Goal: Information Seeking & Learning: Learn about a topic

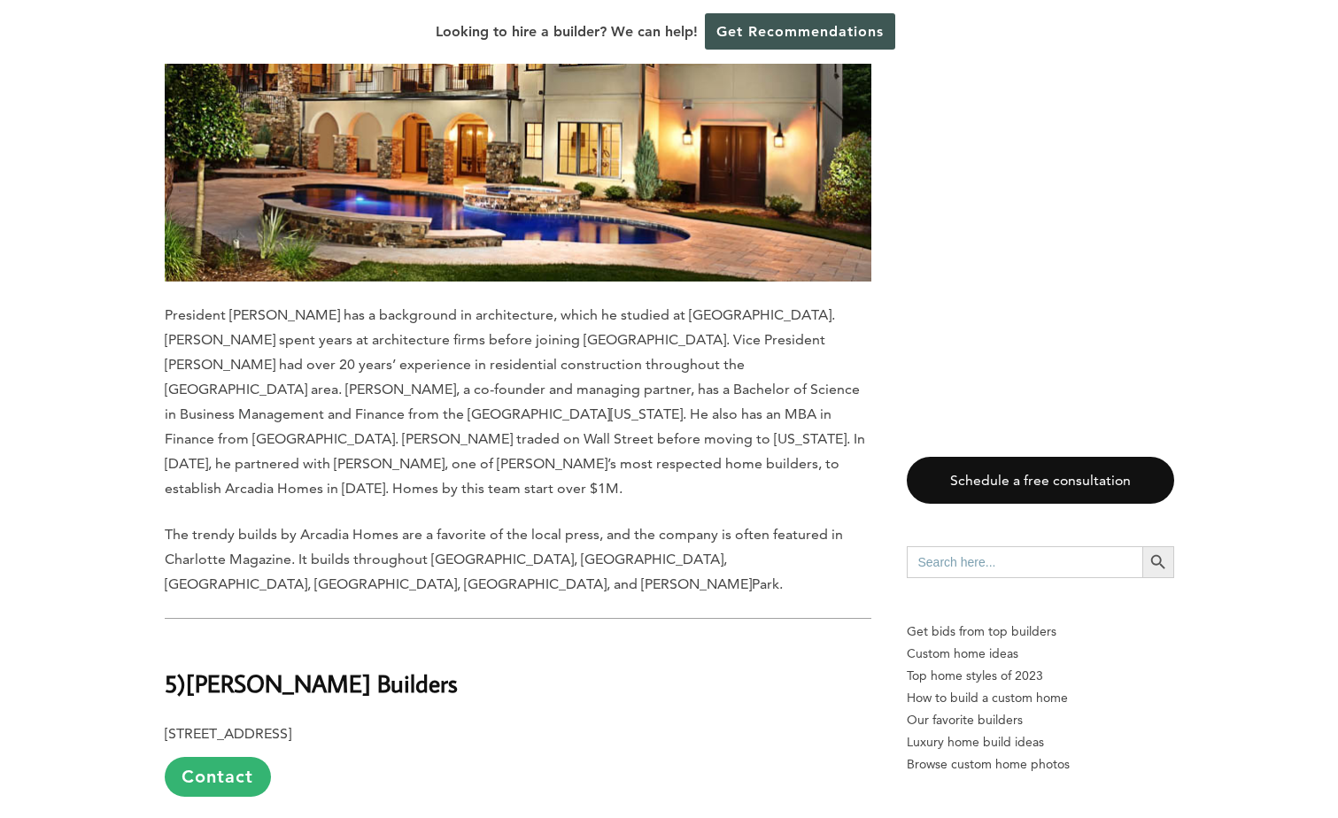
scroll to position [11775, 0]
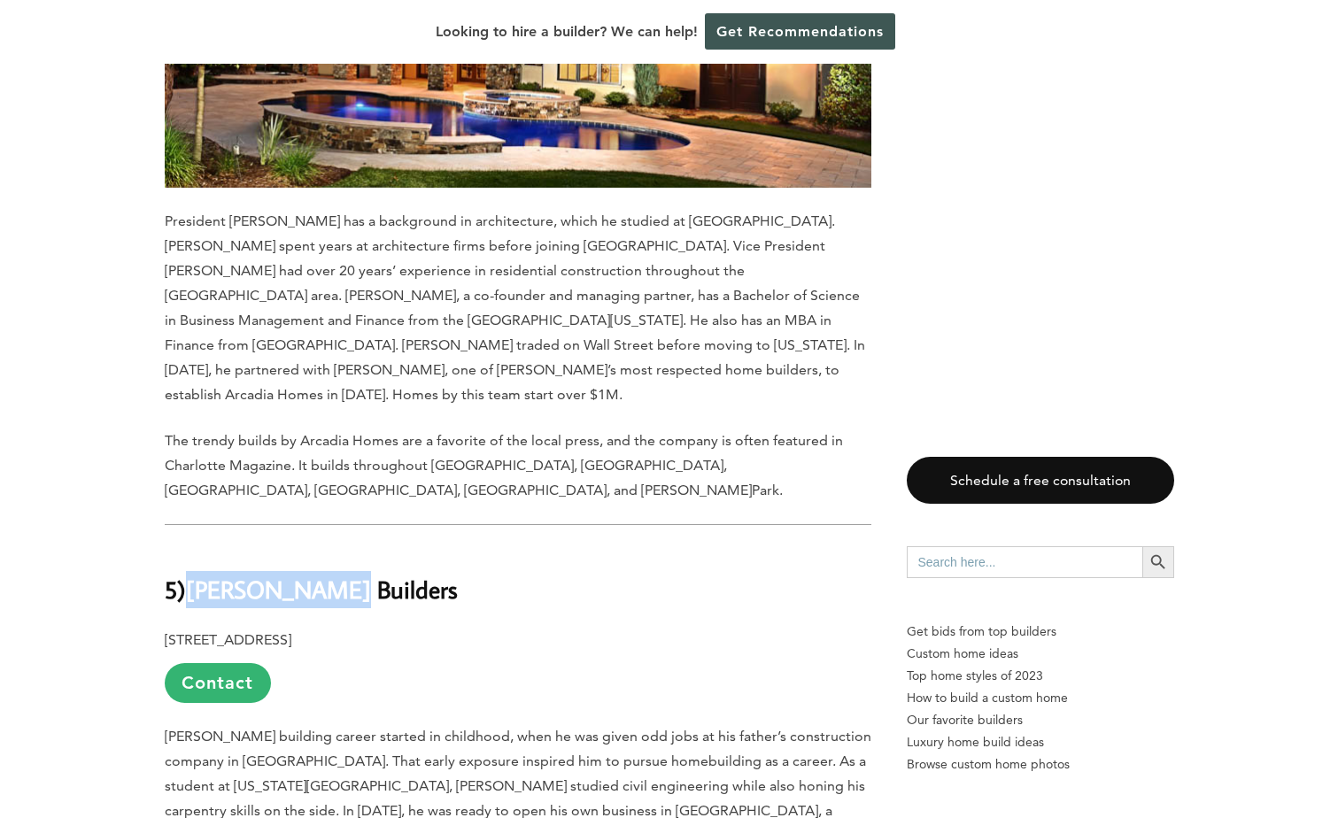
drag, startPoint x: 336, startPoint y: 230, endPoint x: 185, endPoint y: 250, distance: 151.8
click at [185, 546] on h2 "5) [PERSON_NAME] Builders" at bounding box center [518, 576] width 707 height 61
copy h2 "[PERSON_NAME] Builders"
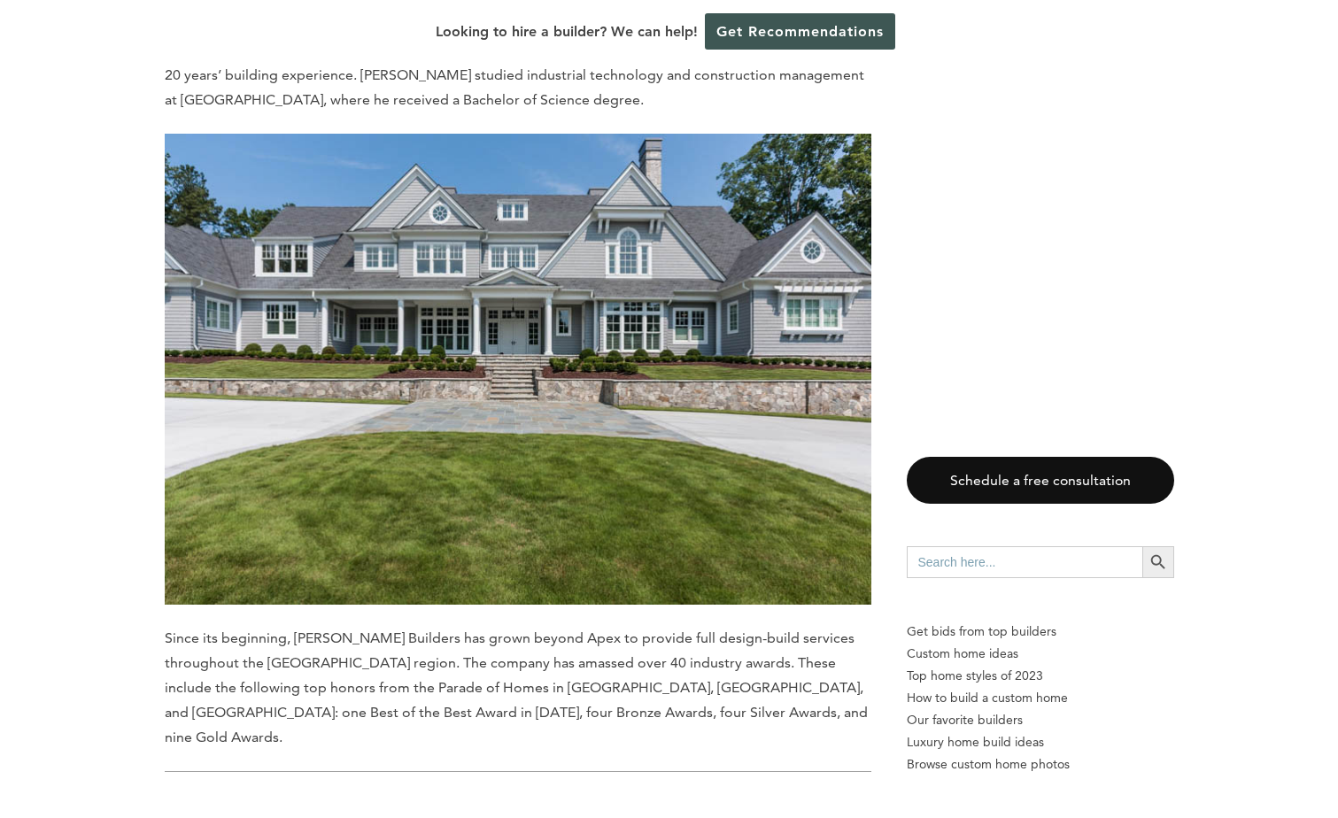
scroll to position [12572, 0]
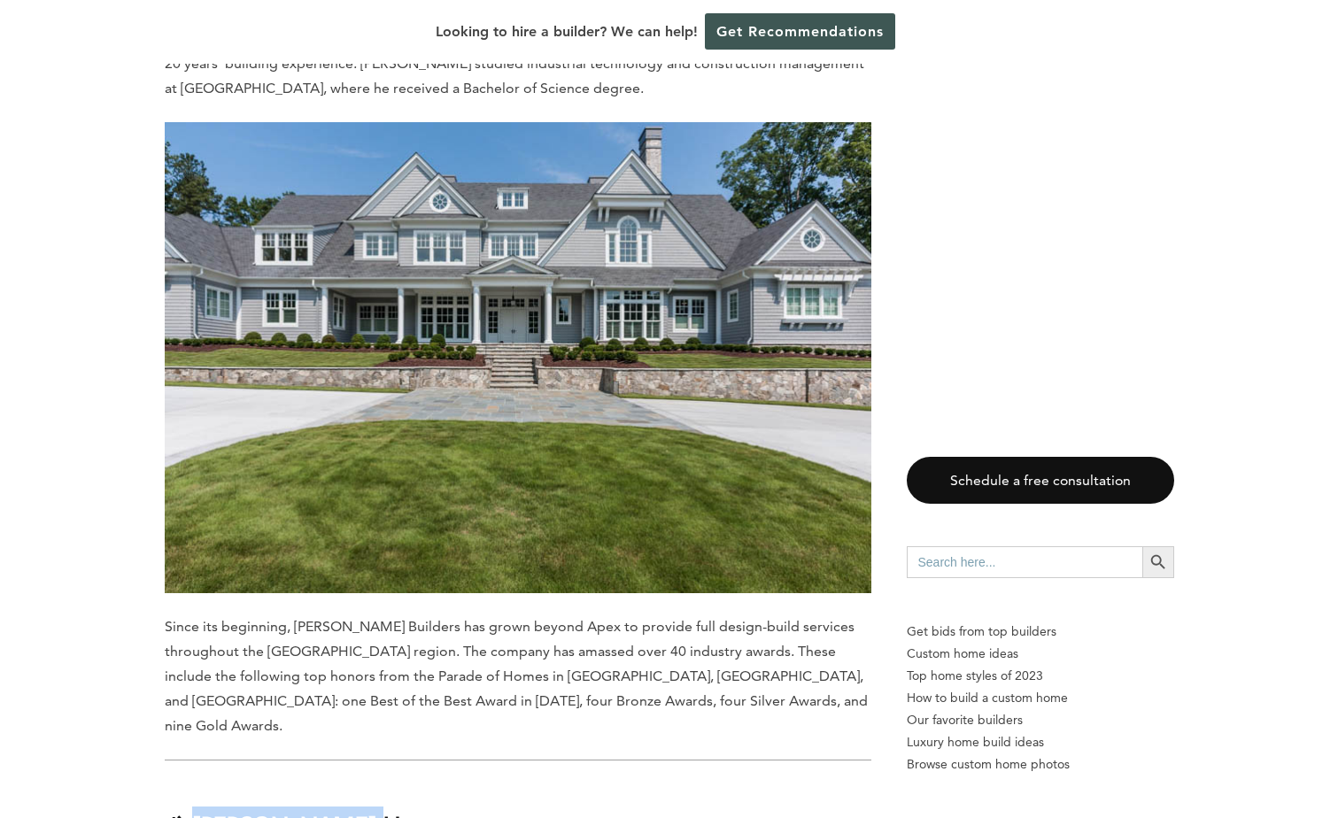
drag, startPoint x: 364, startPoint y: 450, endPoint x: 196, endPoint y: 461, distance: 168.6
click at [196, 782] on h2 "4) [PERSON_NAME] Homes" at bounding box center [518, 812] width 707 height 61
copy b "[PERSON_NAME] Homes"
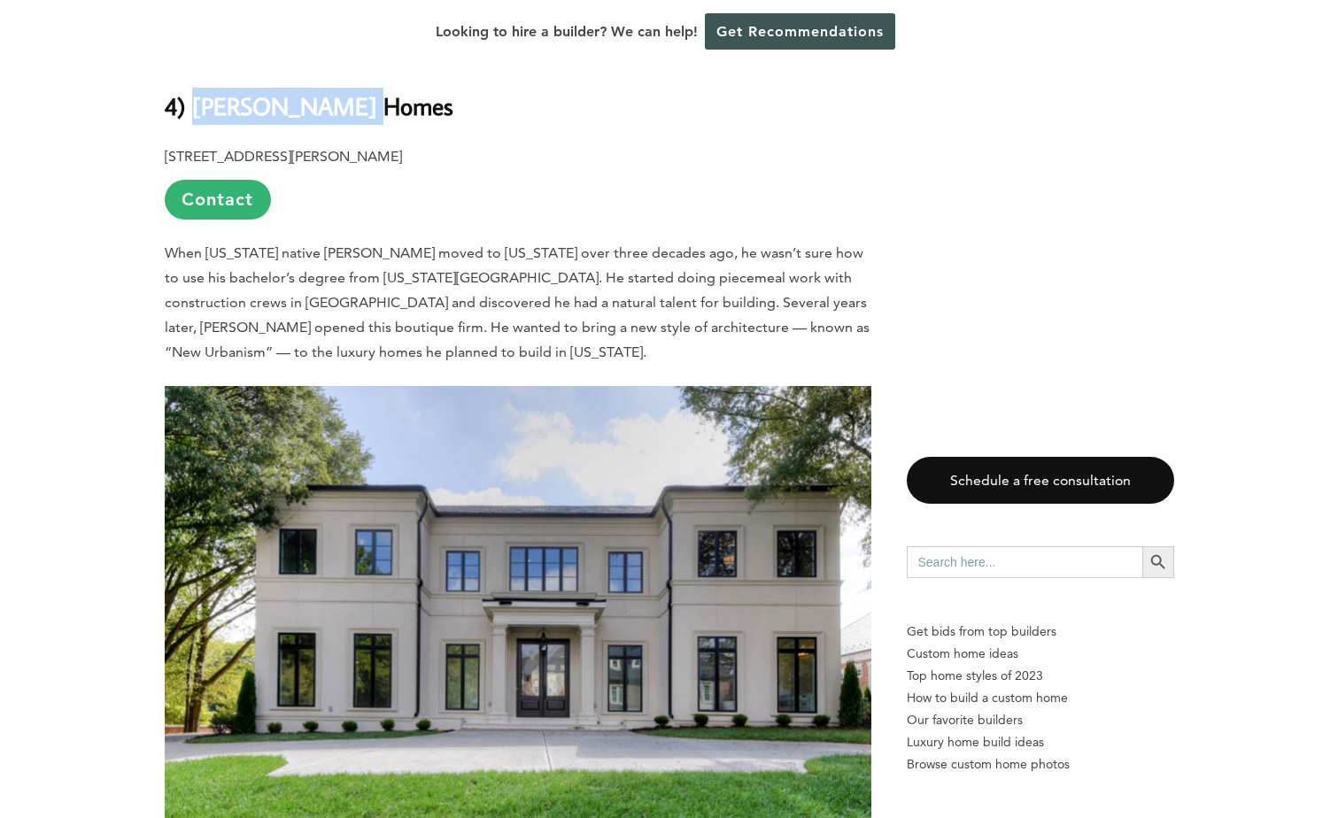
scroll to position [13457, 0]
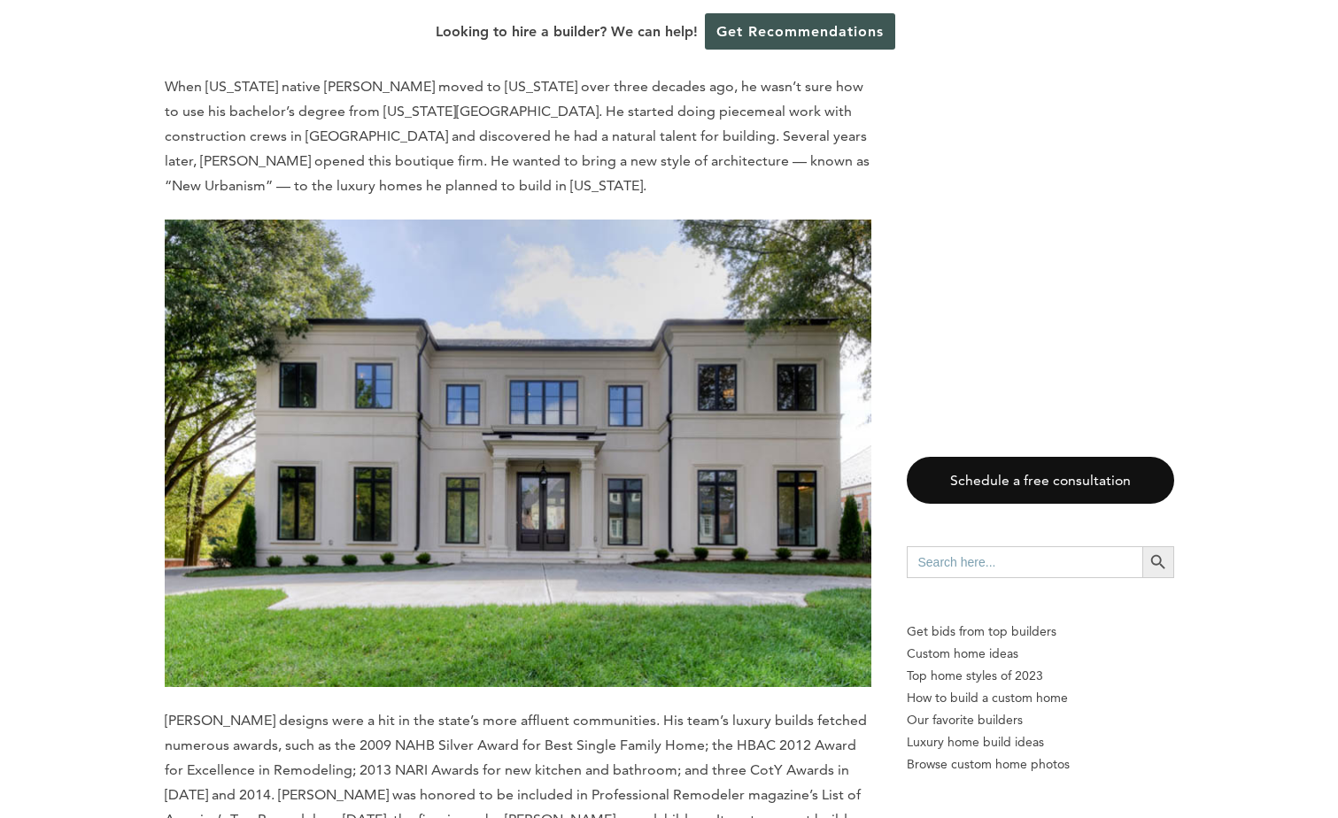
drag, startPoint x: 535, startPoint y: 566, endPoint x: 193, endPoint y: 590, distance: 342.6
copy b "[PERSON_NAME] Custom Building Group"
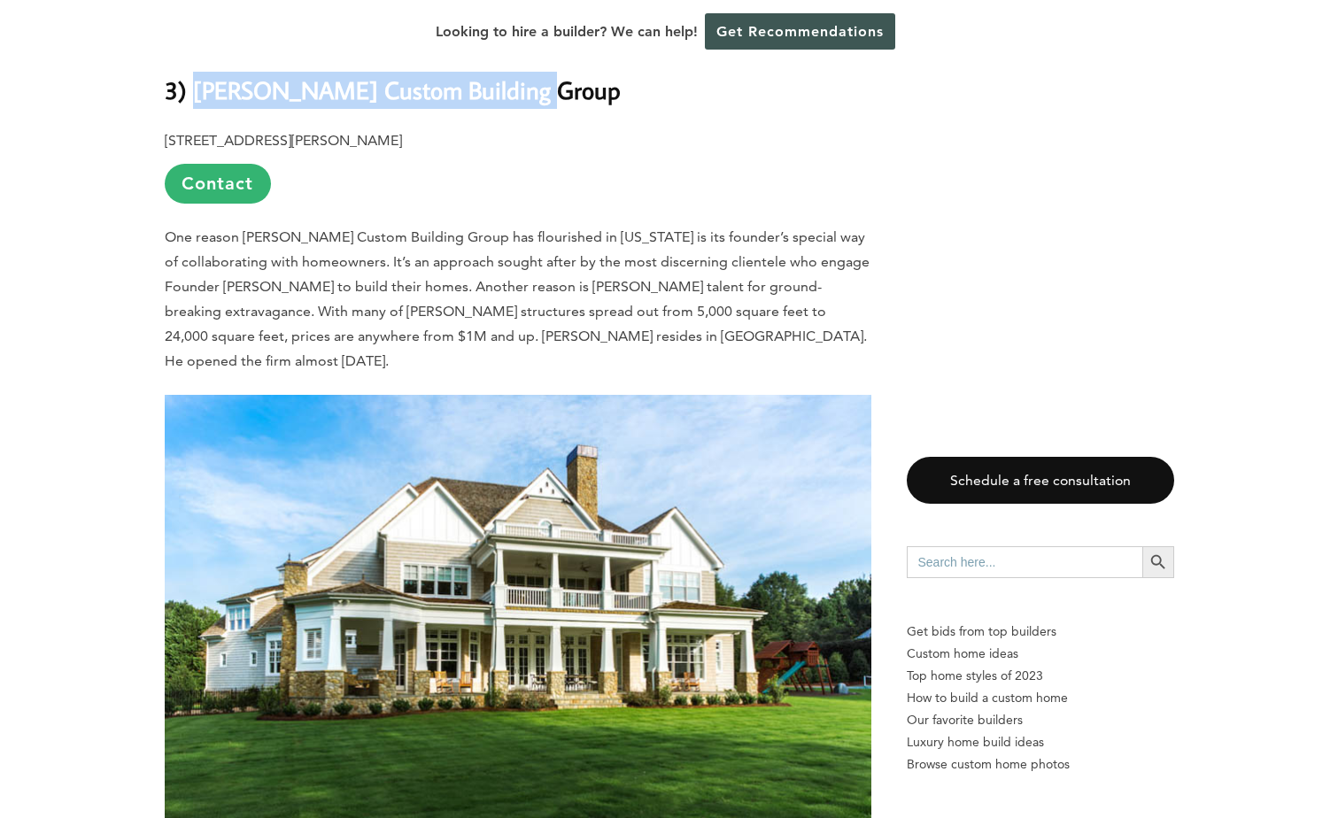
scroll to position [14520, 0]
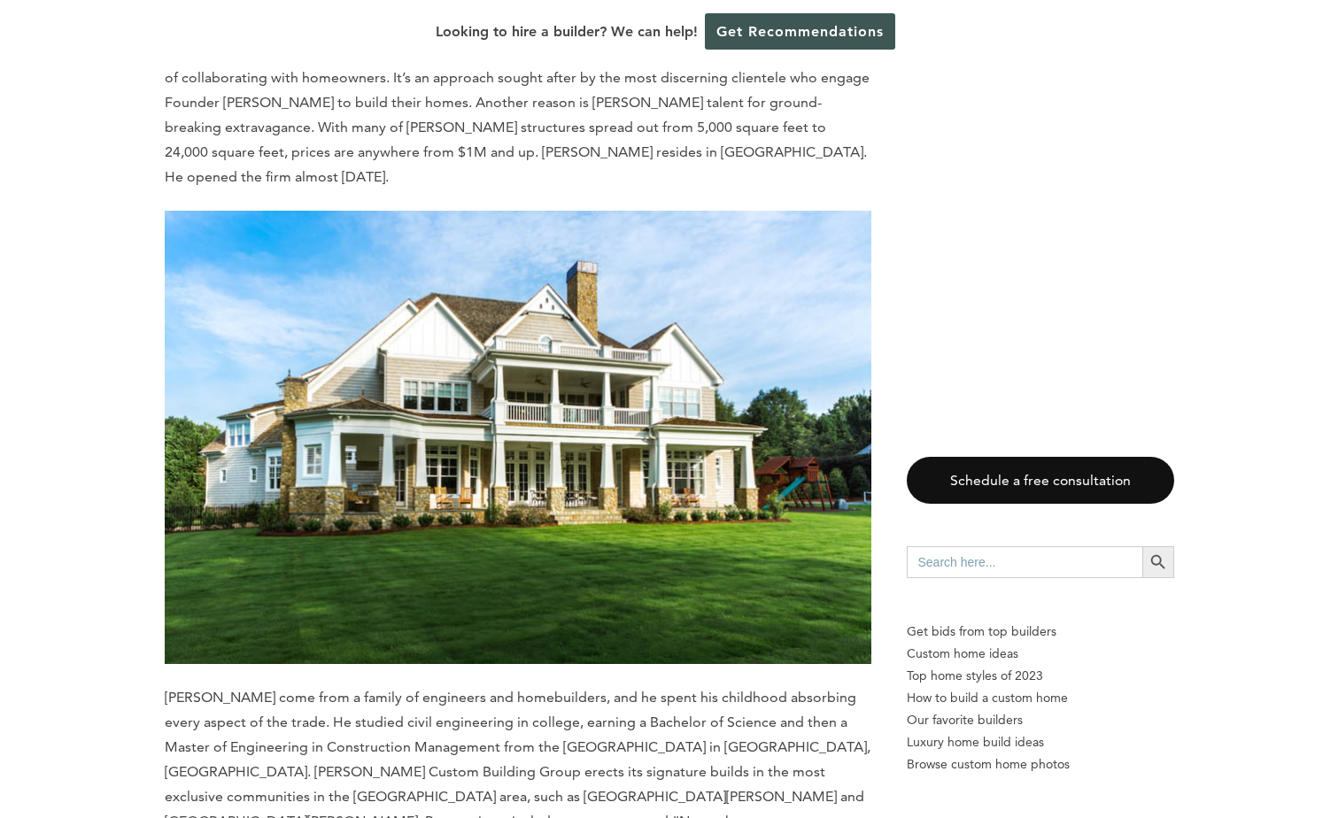
drag, startPoint x: 506, startPoint y: 527, endPoint x: 193, endPoint y: 539, distance: 312.8
copy b "[PERSON_NAME]-Am Luxury Home Builders"
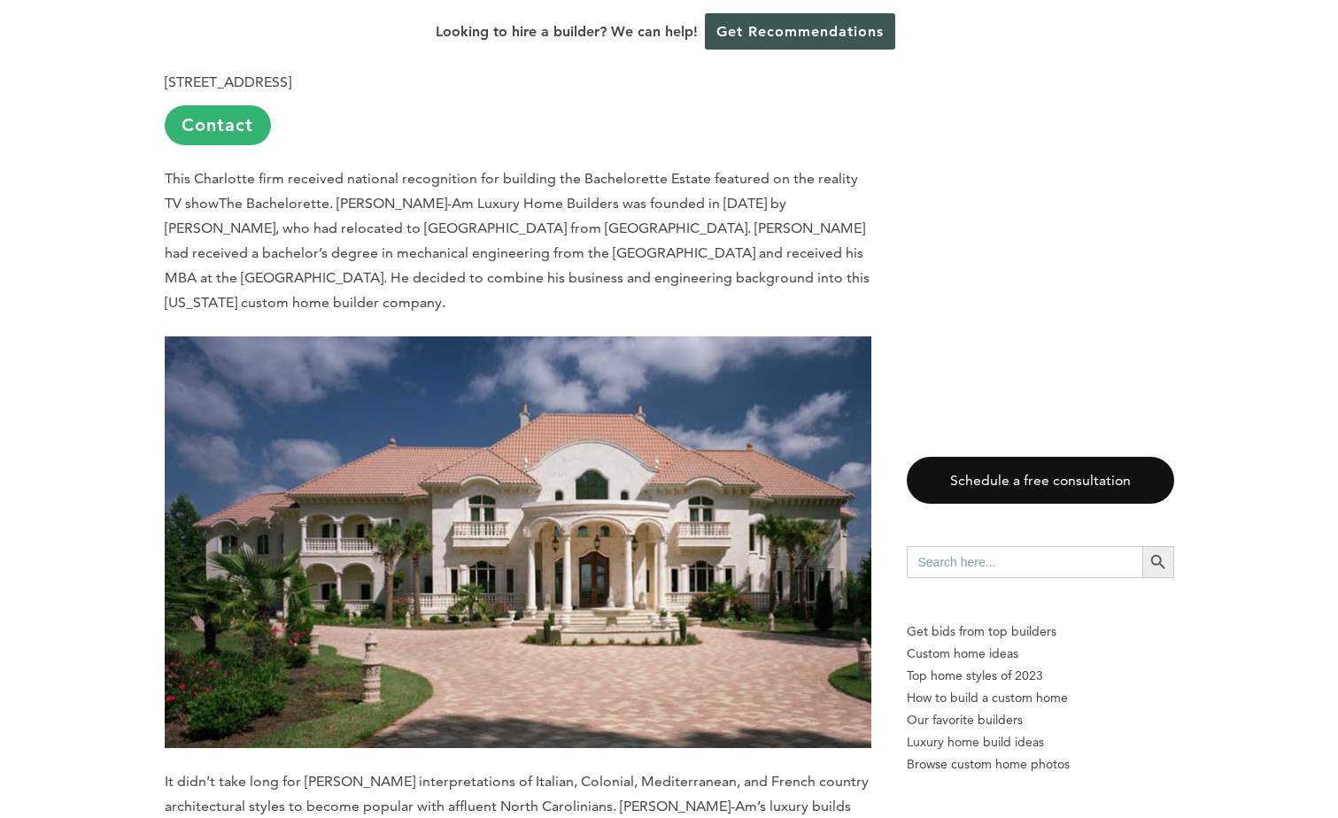
scroll to position [15494, 0]
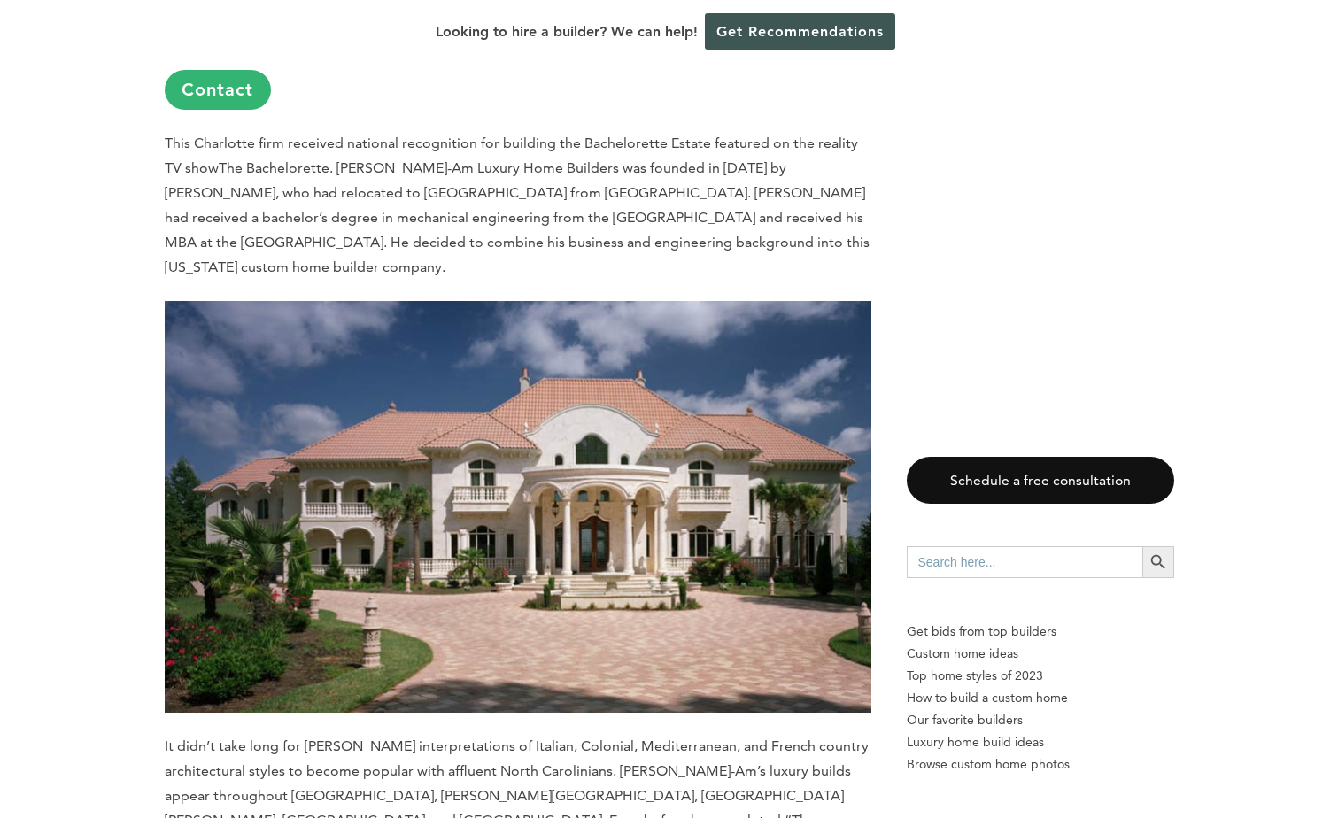
drag, startPoint x: 471, startPoint y: 497, endPoint x: 192, endPoint y: 515, distance: 279.5
copy b "Kingswood Custom Homes"
